Goal: Contribute content: Add original content to the website for others to see

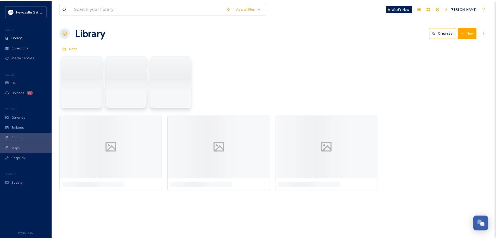
scroll to position [1095, 0]
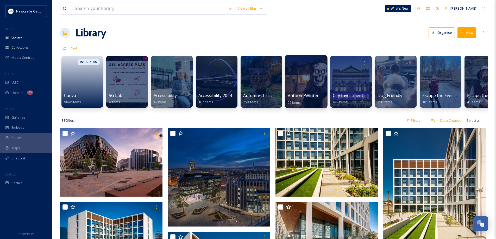
click at [305, 91] on div at bounding box center [306, 81] width 42 height 53
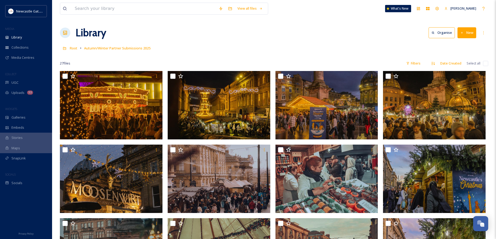
click at [471, 34] on button "New" at bounding box center [467, 32] width 19 height 11
click at [470, 54] on span ".zip Upload" at bounding box center [464, 55] width 17 height 5
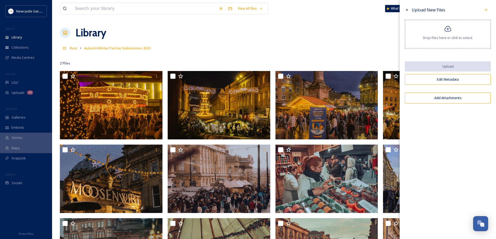
click at [445, 32] on icon at bounding box center [448, 29] width 8 height 8
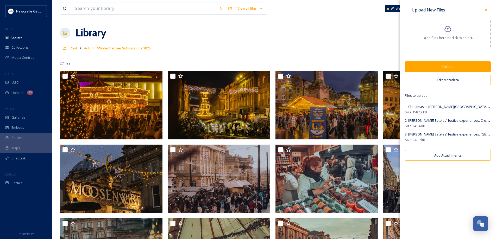
click at [448, 80] on button "Edit Metadata" at bounding box center [448, 80] width 86 height 11
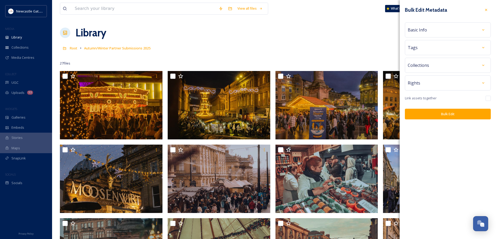
drag, startPoint x: 464, startPoint y: 23, endPoint x: 464, endPoint y: 26, distance: 2.6
click at [464, 25] on div "Basic Info" at bounding box center [448, 29] width 86 height 15
click at [464, 30] on div "Basic Info" at bounding box center [448, 29] width 80 height 9
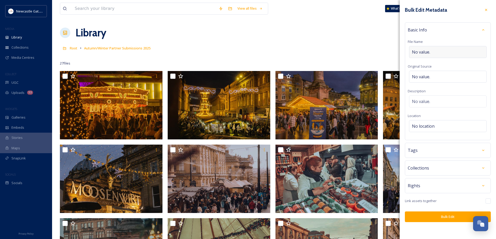
click at [433, 50] on div "No value." at bounding box center [448, 52] width 78 height 12
type input "[PERSON_NAME] at Christmas"
click at [426, 98] on div "No value." at bounding box center [448, 102] width 78 height 12
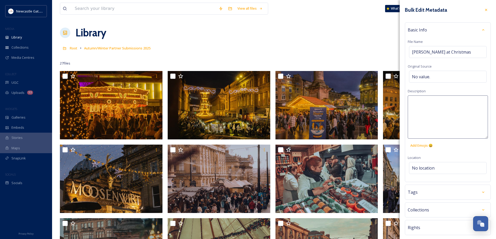
click at [426, 104] on textarea at bounding box center [448, 117] width 80 height 43
type textarea "[PERSON_NAME] Estates at Christmas"
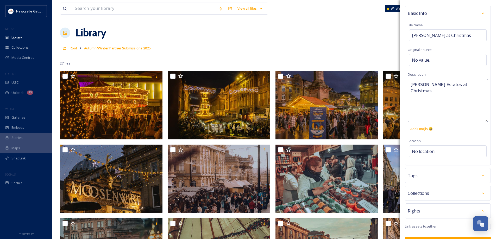
scroll to position [30, 0]
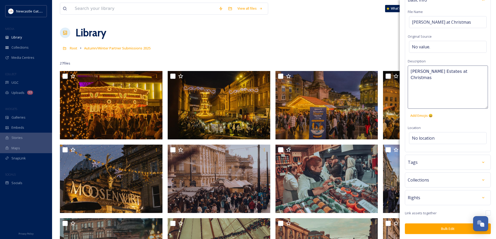
click at [445, 162] on div "Bulk Edit Metadata Basic Info File Name [PERSON_NAME] at Christmas Original Sou…" at bounding box center [448, 105] width 96 height 270
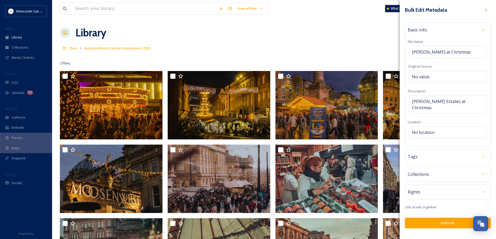
scroll to position [0, 0]
click at [424, 152] on div "Tags" at bounding box center [448, 156] width 80 height 9
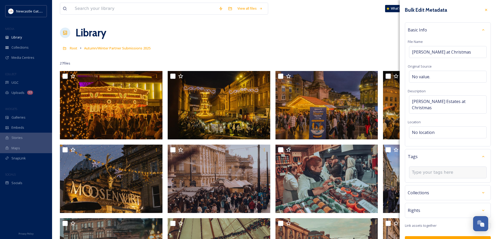
click at [419, 167] on div at bounding box center [448, 173] width 78 height 12
click at [423, 170] on input at bounding box center [438, 173] width 52 height 6
type input "Christmas"
click at [422, 183] on span "christmas" at bounding box center [419, 185] width 15 height 5
click at [427, 180] on input at bounding box center [438, 183] width 52 height 6
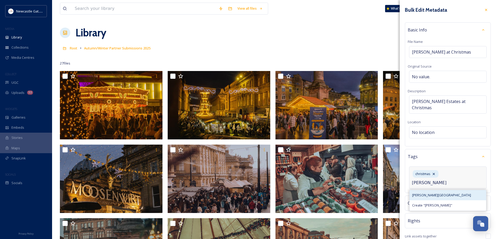
type input "[PERSON_NAME]"
click at [421, 193] on span "[PERSON_NAME][GEOGRAPHIC_DATA]" at bounding box center [441, 195] width 59 height 5
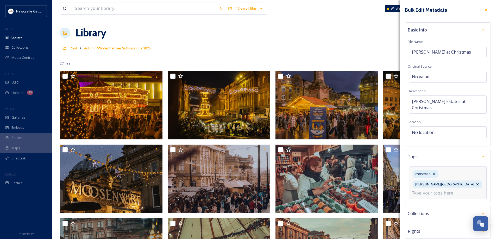
click at [429, 190] on input at bounding box center [438, 193] width 52 height 6
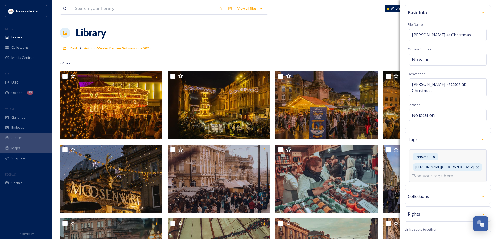
scroll to position [26, 0]
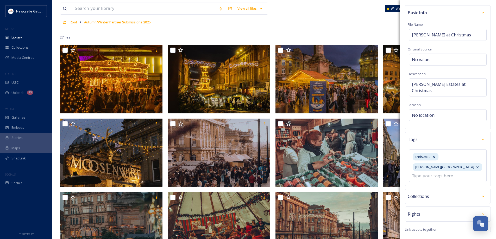
click at [445, 210] on div "Rights" at bounding box center [448, 214] width 80 height 9
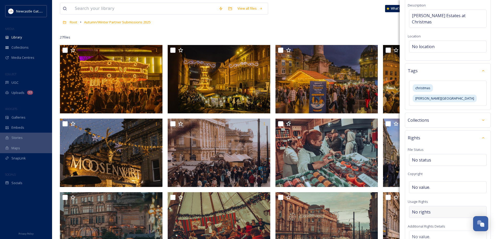
scroll to position [95, 0]
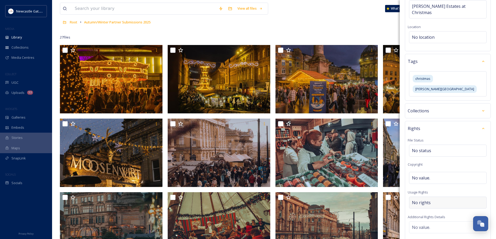
click at [425, 200] on span "No rights" at bounding box center [421, 203] width 19 height 6
click at [425, 199] on input at bounding box center [439, 204] width 57 height 11
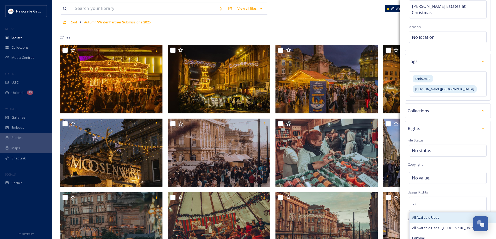
type input "a"
click at [427, 215] on span "All Available Uses" at bounding box center [425, 217] width 27 height 5
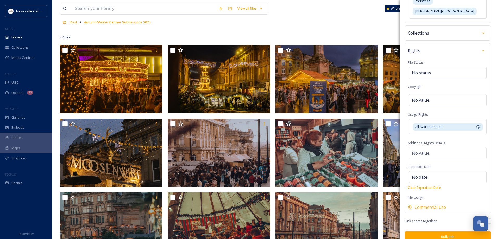
scroll to position [165, 0]
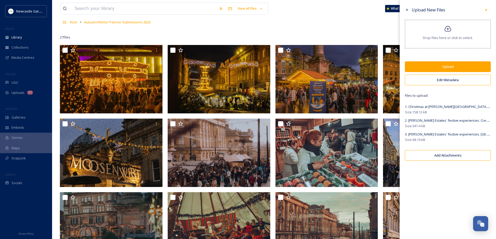
click at [437, 69] on button "Upload" at bounding box center [448, 66] width 86 height 11
